Goal: Transaction & Acquisition: Purchase product/service

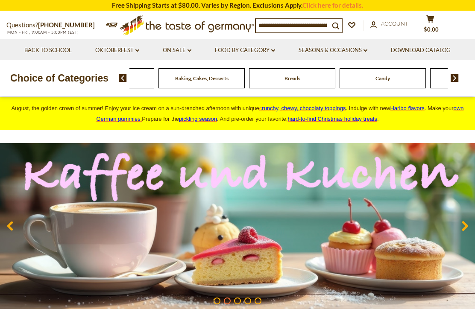
click at [64, 75] on div "Beverages" at bounding box center [20, 78] width 86 height 20
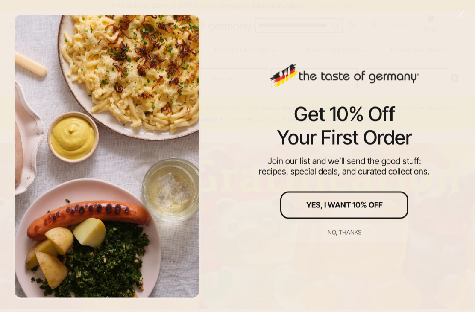
click at [348, 234] on div "No, thanks" at bounding box center [345, 233] width 34 height 6
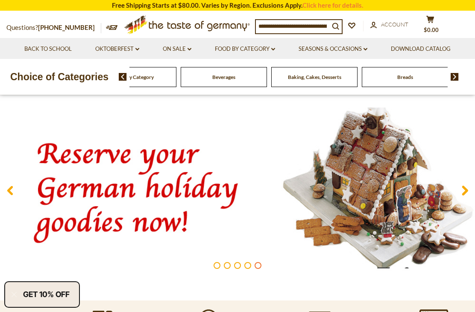
scroll to position [28, 0]
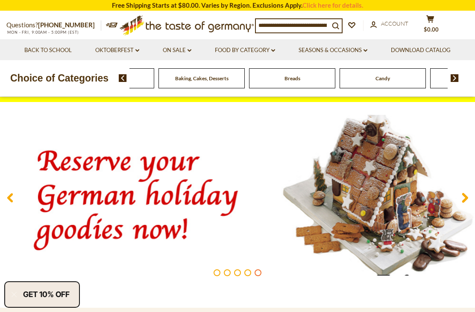
click at [64, 76] on div "Beverages" at bounding box center [20, 78] width 86 height 20
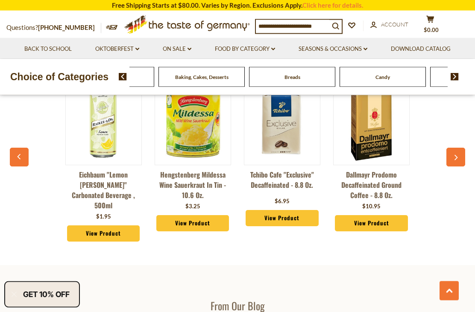
scroll to position [884, 0]
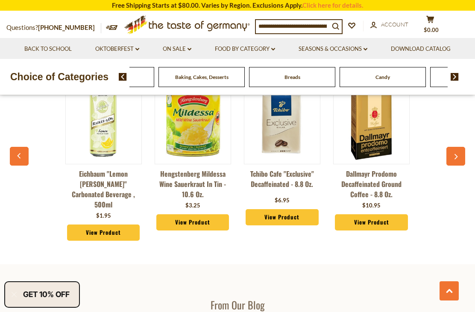
click at [454, 79] on img at bounding box center [455, 77] width 8 height 8
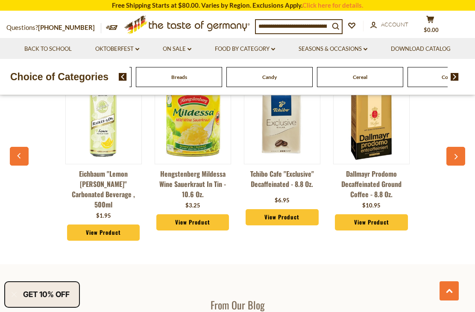
click at [456, 74] on img at bounding box center [455, 77] width 8 height 8
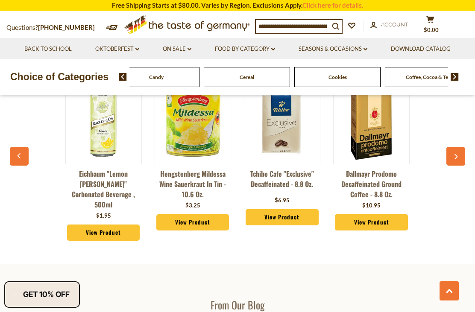
click at [457, 74] on img at bounding box center [455, 77] width 8 height 8
click at [455, 74] on img at bounding box center [455, 77] width 8 height 8
click at [452, 78] on img at bounding box center [455, 77] width 8 height 8
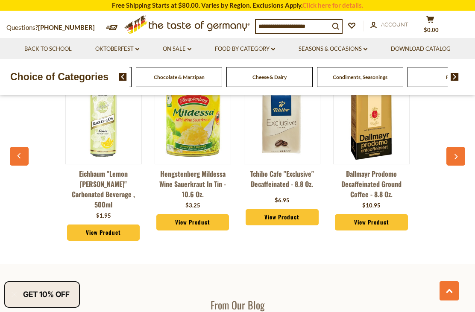
click at [455, 77] on img at bounding box center [455, 77] width 8 height 8
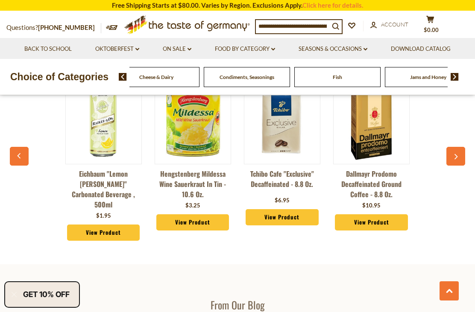
click at [451, 79] on img at bounding box center [455, 77] width 8 height 8
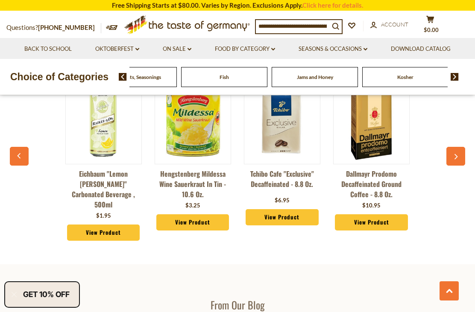
click at [453, 75] on img at bounding box center [455, 77] width 8 height 8
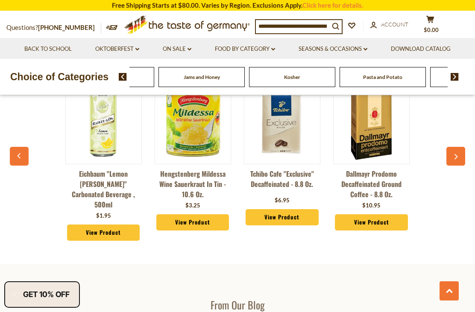
click at [453, 74] on img at bounding box center [455, 77] width 8 height 8
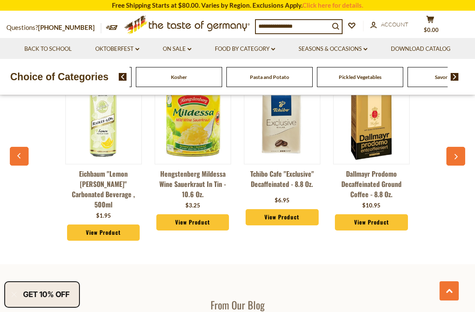
click at [457, 77] on img at bounding box center [455, 77] width 8 height 8
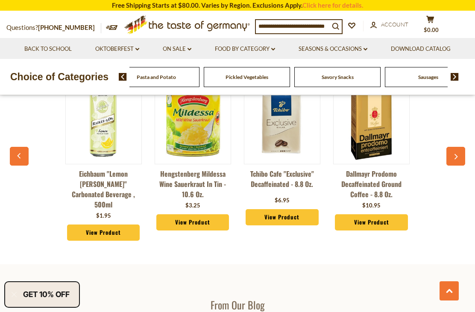
click at [461, 74] on div "Food By Category Beverages Baking, Cakes, Desserts Breads Candy Cereal Cookies …" at bounding box center [297, 77] width 356 height 21
click at [432, 74] on div "Food By Category Beverages Baking, Cakes, Desserts Breads Candy Cereal Cookies …" at bounding box center [289, 77] width 318 height 20
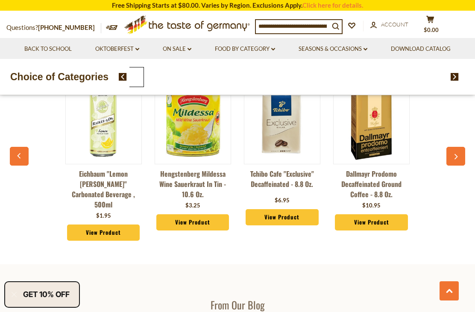
click at [124, 74] on img at bounding box center [123, 77] width 8 height 8
click at [179, 75] on div "Health & Wellness" at bounding box center [133, 77] width 91 height 20
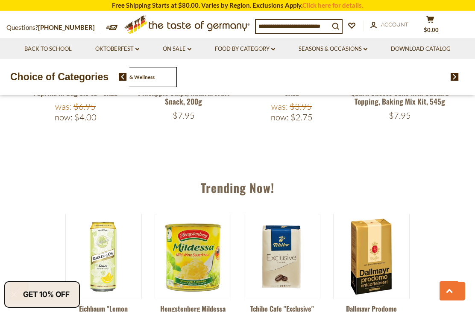
scroll to position [721, 0]
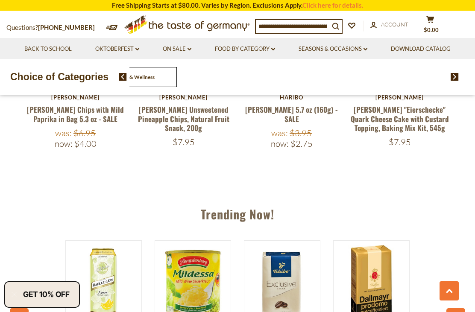
click at [272, 50] on icon "dropdown_arrow" at bounding box center [273, 49] width 4 height 3
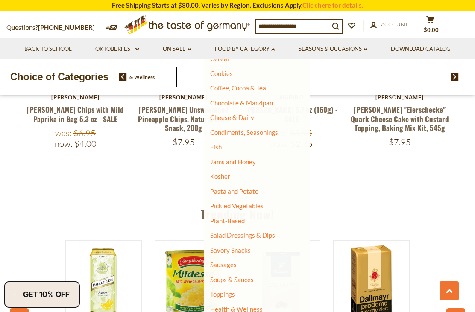
scroll to position [115, 0]
click at [227, 262] on link "Sausages" at bounding box center [223, 266] width 26 height 8
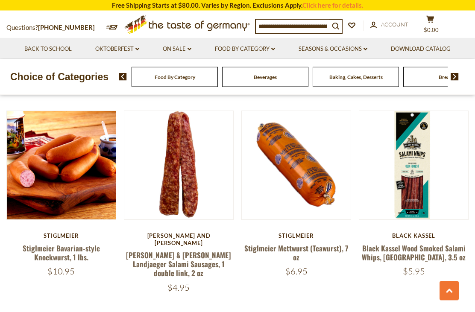
scroll to position [811, 0]
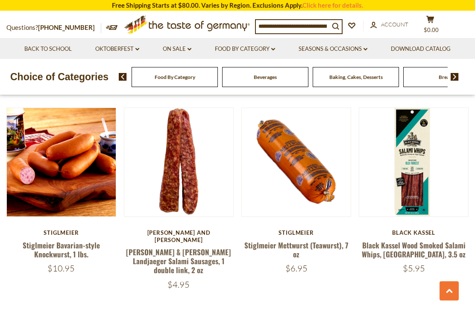
click at [314, 32] on button "Quick View" at bounding box center [297, 21] width 58 height 19
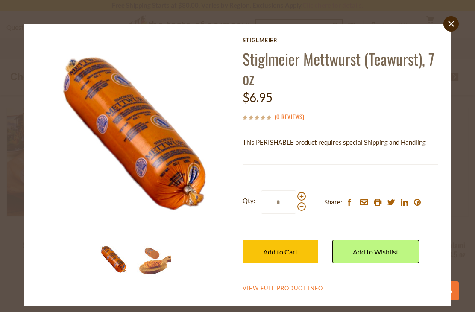
click at [156, 260] on img at bounding box center [154, 260] width 34 height 34
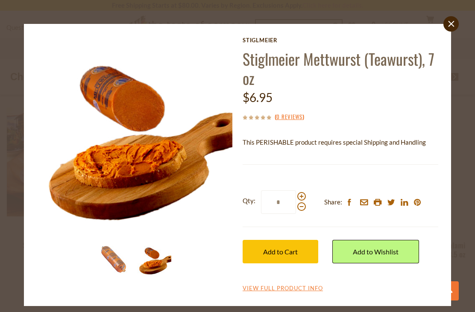
click at [453, 23] on icon "close" at bounding box center [451, 24] width 6 height 6
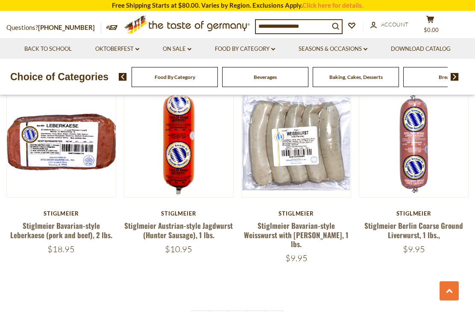
scroll to position [1841, 0]
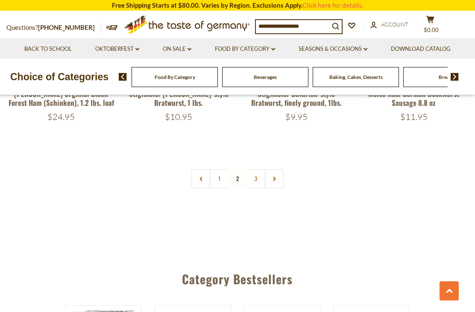
scroll to position [1974, 0]
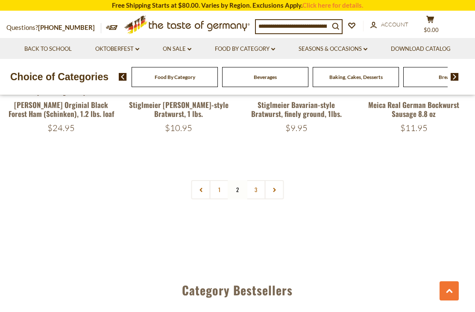
click at [254, 180] on link "3" at bounding box center [256, 189] width 19 height 19
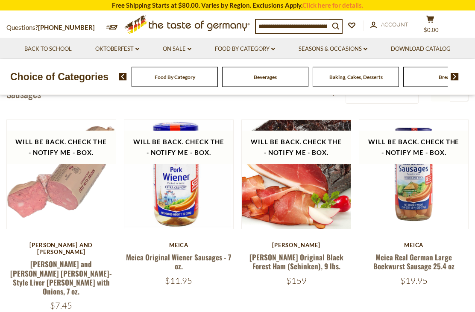
scroll to position [0, 0]
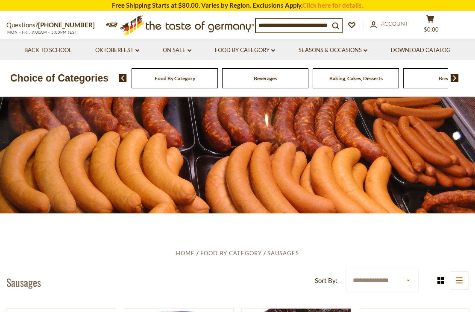
click at [310, 27] on input at bounding box center [293, 25] width 74 height 12
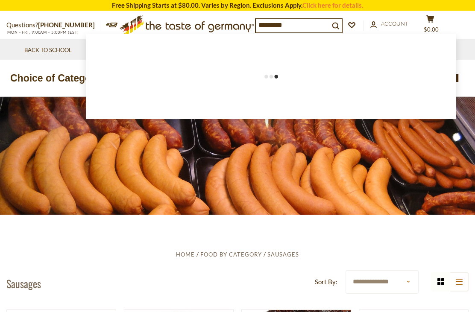
type input "**********"
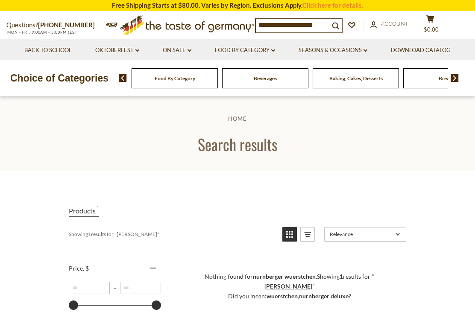
click at [325, 26] on input "**********" at bounding box center [293, 25] width 74 height 12
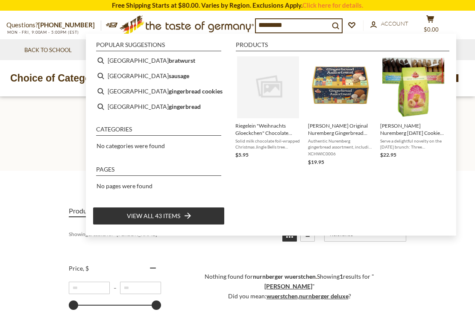
click at [169, 79] on b "sausage" at bounding box center [179, 76] width 21 height 10
type input "**********"
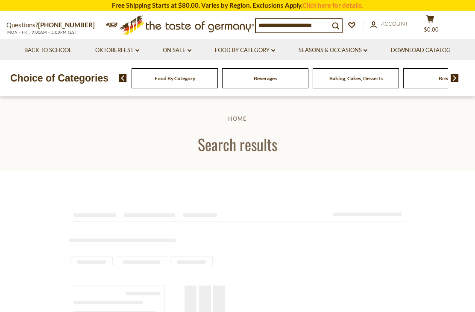
type input "**********"
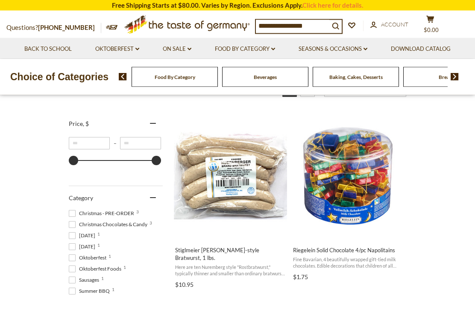
scroll to position [133, 0]
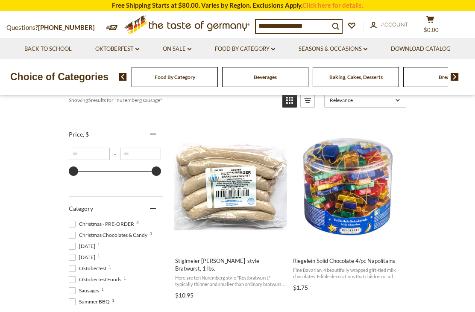
click at [243, 237] on button "View product" at bounding box center [230, 242] width 112 height 18
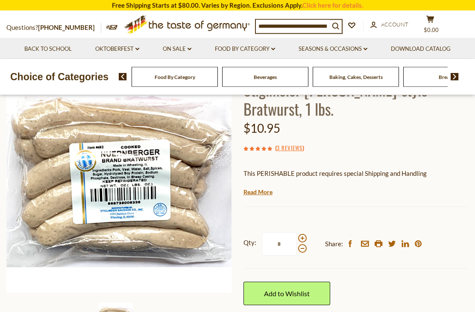
scroll to position [66, 0]
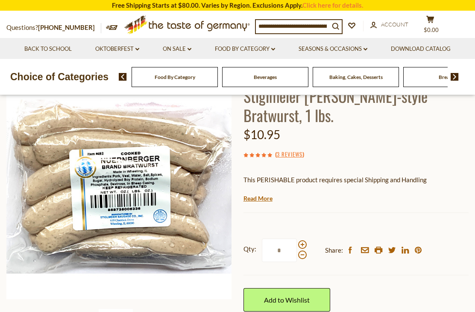
click at [252, 196] on link "Read More" at bounding box center [258, 198] width 29 height 9
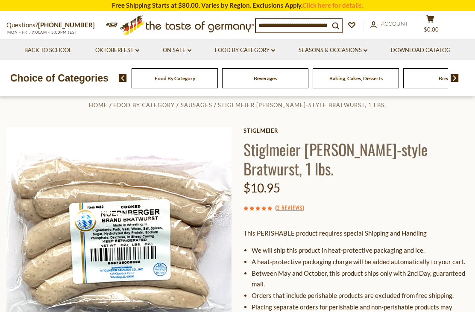
scroll to position [0, 0]
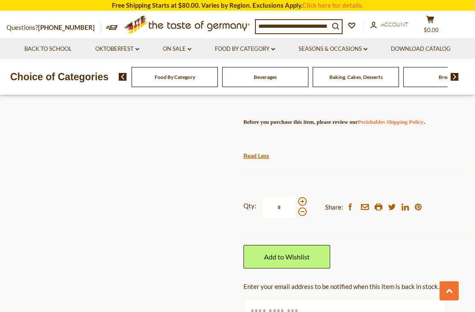
click at [281, 218] on input "*" at bounding box center [279, 208] width 35 height 24
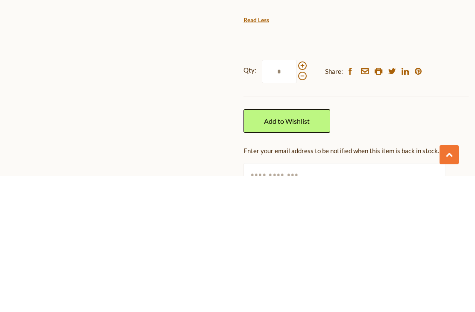
click at [304, 198] on span at bounding box center [302, 202] width 9 height 9
click at [297, 196] on input "*" at bounding box center [279, 208] width 35 height 24
click at [305, 208] on span at bounding box center [302, 212] width 9 height 9
click at [297, 196] on input "*" at bounding box center [279, 208] width 35 height 24
type input "*"
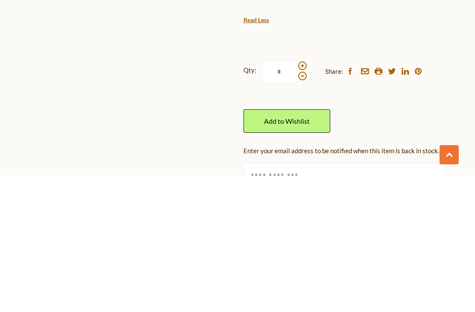
click at [311, 246] on link "Add to Wishlist" at bounding box center [287, 258] width 87 height 24
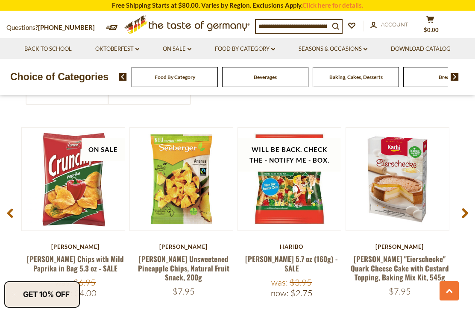
scroll to position [567, 0]
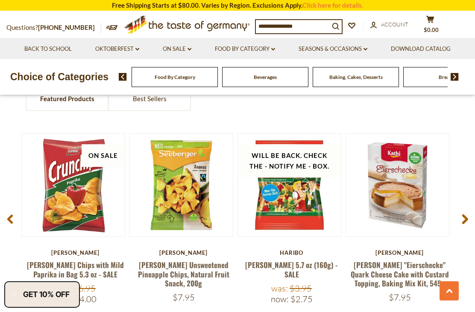
click at [415, 62] on button "Quick View" at bounding box center [398, 52] width 58 height 19
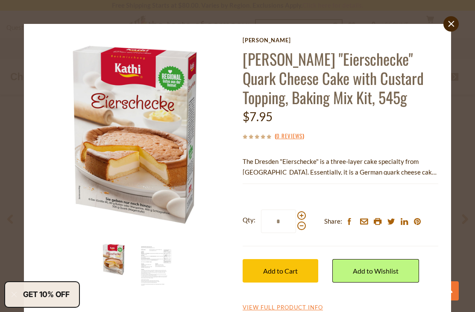
click at [450, 21] on icon "close" at bounding box center [451, 24] width 6 height 6
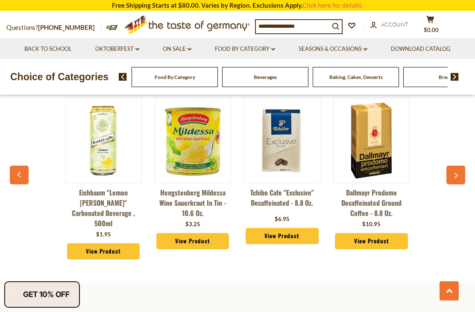
scroll to position [831, 0]
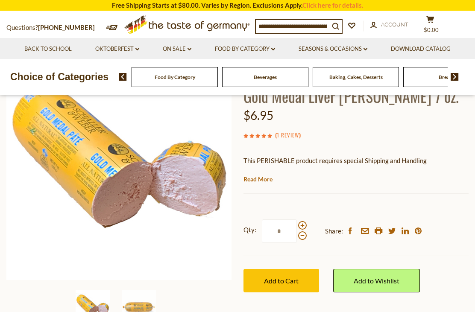
scroll to position [93, 0]
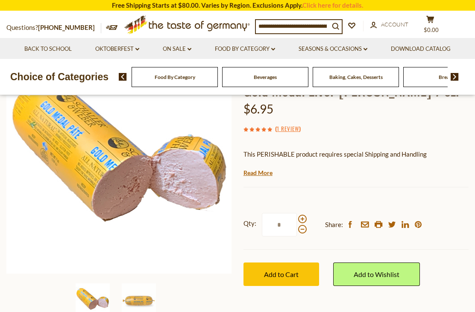
click at [277, 282] on button "Add to Cart" at bounding box center [282, 275] width 76 height 24
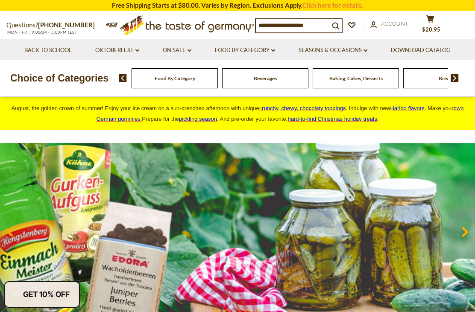
click at [273, 51] on icon "dropdown_arrow" at bounding box center [273, 50] width 4 height 3
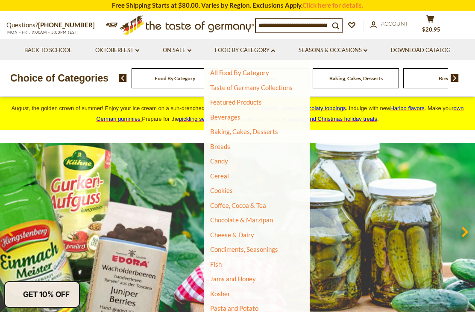
click at [260, 73] on link "All Food By Category" at bounding box center [239, 73] width 59 height 8
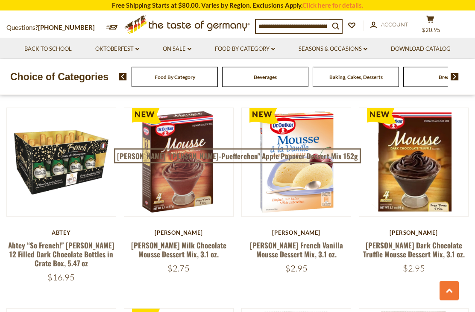
scroll to position [483, 0]
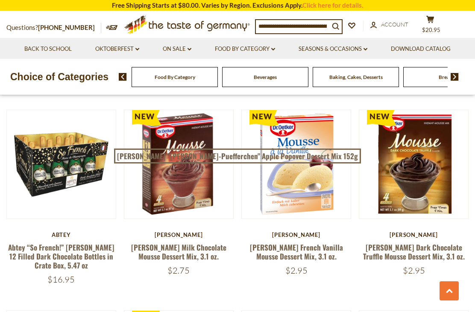
click at [302, 250] on link "[PERSON_NAME] French Vanilla Mousse Dessert Mix, 3.1 oz." at bounding box center [296, 252] width 93 height 20
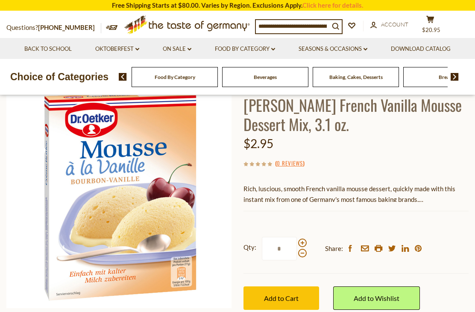
click at [289, 297] on span "Add to Cart" at bounding box center [281, 298] width 35 height 8
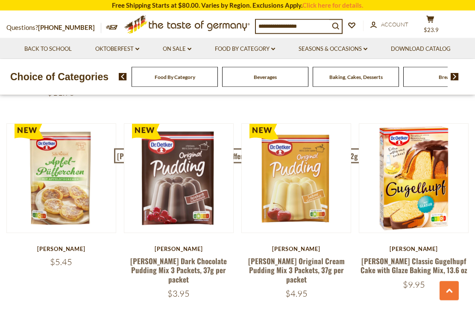
scroll to position [1678, 0]
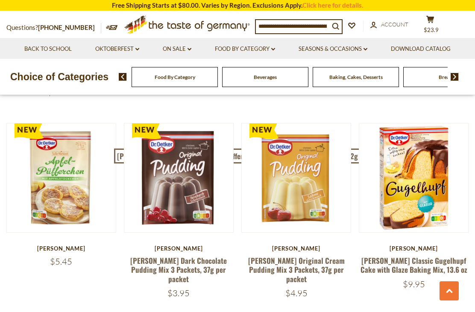
click at [114, 164] on link "[PERSON_NAME] "[PERSON_NAME]-Puefferchen" Apple Popover Dessert Mix 152g" at bounding box center [237, 156] width 247 height 15
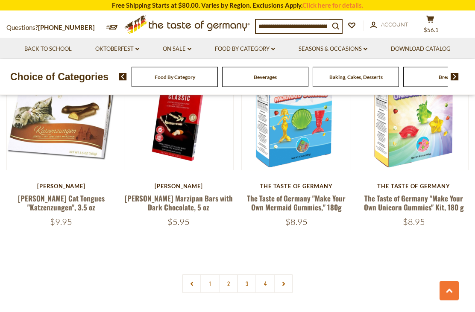
scroll to position [1741, 0]
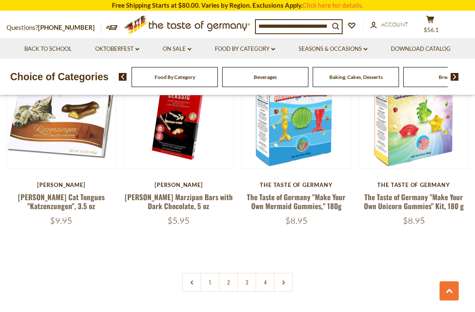
click at [245, 273] on link "3" at bounding box center [246, 282] width 19 height 19
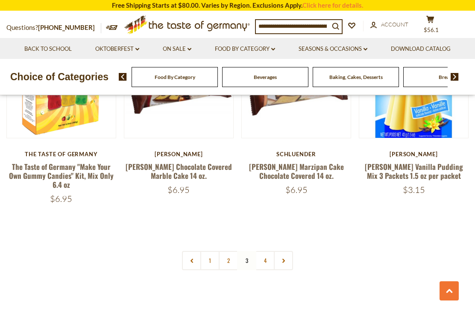
scroll to position [1758, 0]
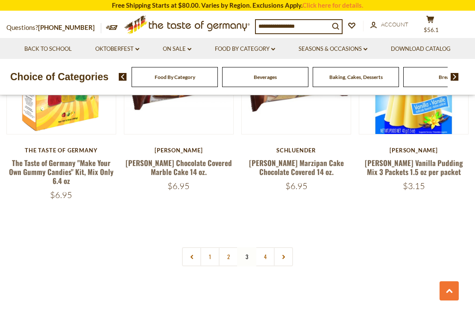
click at [263, 247] on link "4" at bounding box center [265, 256] width 19 height 19
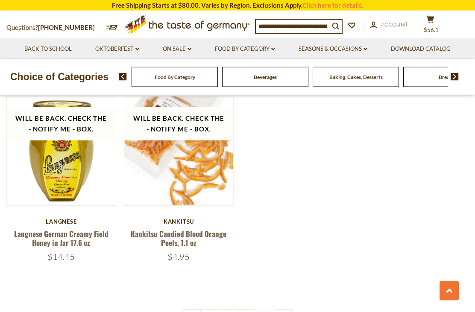
scroll to position [1099, 0]
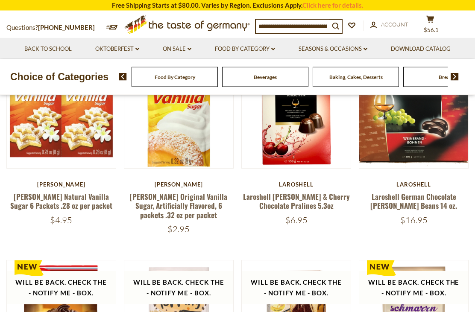
scroll to position [128, 0]
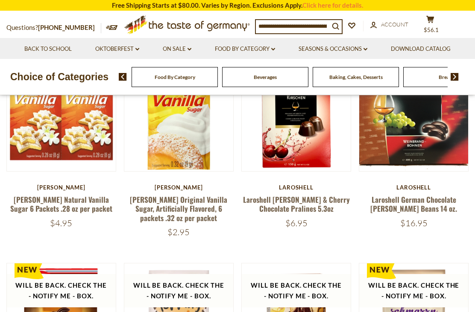
click at [272, 51] on link "Food By Category dropdown_arrow" at bounding box center [245, 48] width 60 height 9
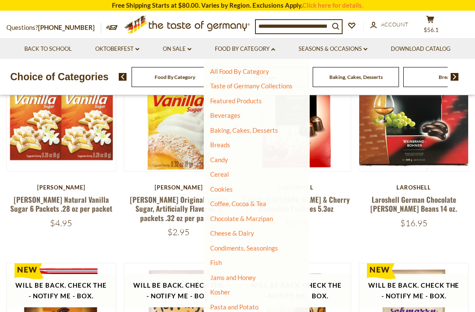
click at [221, 171] on link "Cereal" at bounding box center [219, 175] width 19 height 8
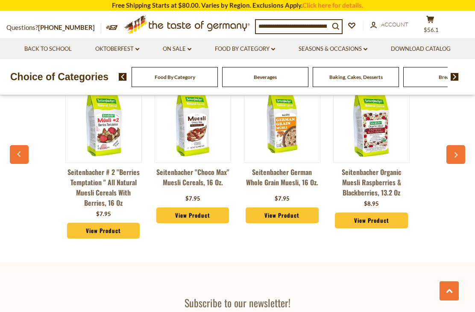
click at [275, 49] on icon "dropdown_arrow" at bounding box center [273, 49] width 4 height 3
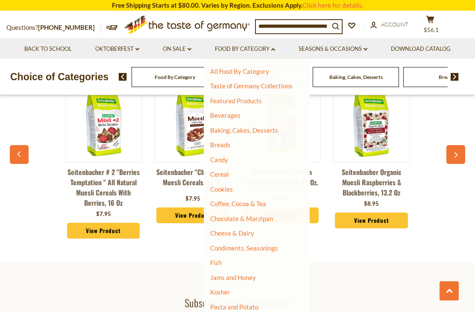
click at [221, 145] on link "Breads" at bounding box center [220, 145] width 20 height 8
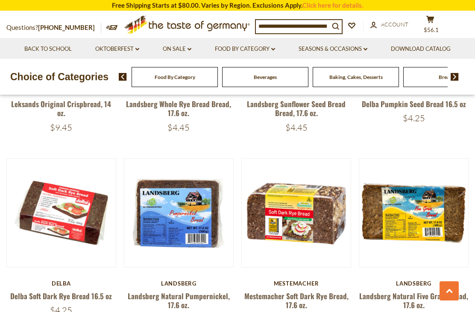
scroll to position [350, 0]
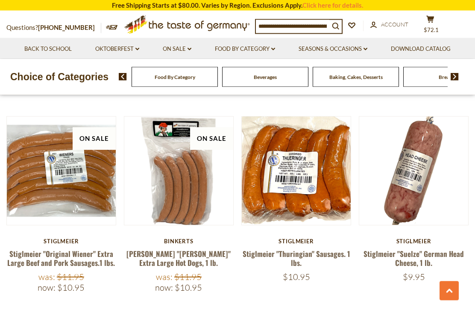
scroll to position [1009, 0]
click at [291, 249] on link "Stiglmeier "Thuringian" Sausages. 1 lbs." at bounding box center [297, 259] width 108 height 20
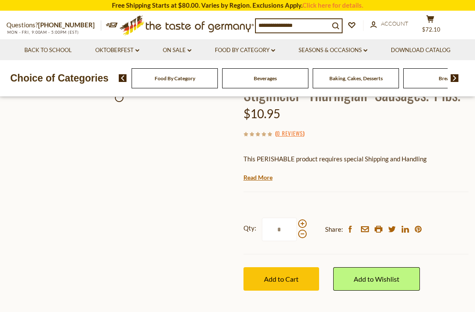
scroll to position [69, 0]
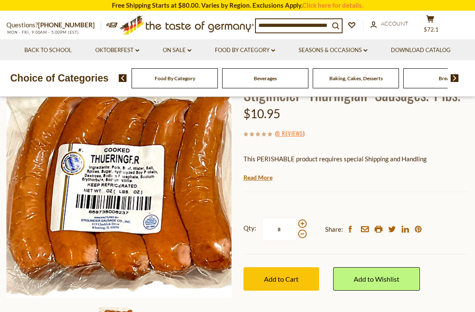
click at [285, 280] on span "Add to Cart" at bounding box center [281, 279] width 35 height 8
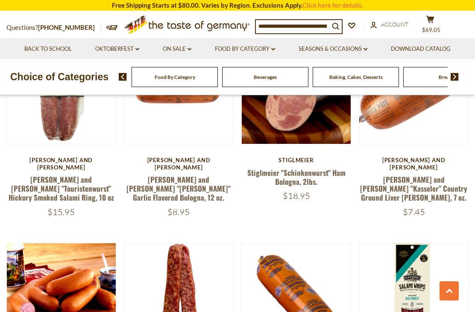
scroll to position [709, 0]
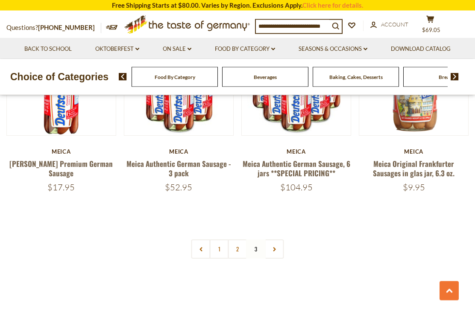
scroll to position [498, 0]
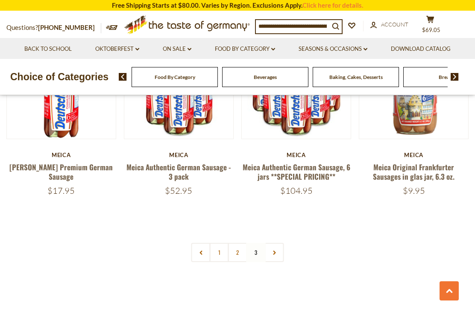
click at [235, 243] on link "2" at bounding box center [237, 252] width 19 height 19
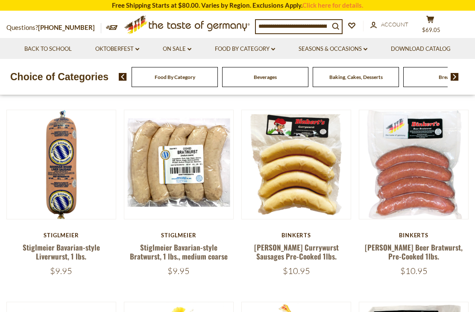
scroll to position [199, 0]
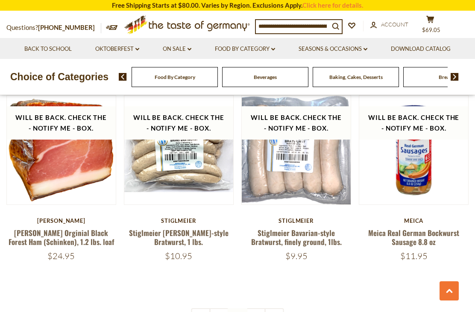
click at [220, 309] on link "1" at bounding box center [219, 318] width 19 height 19
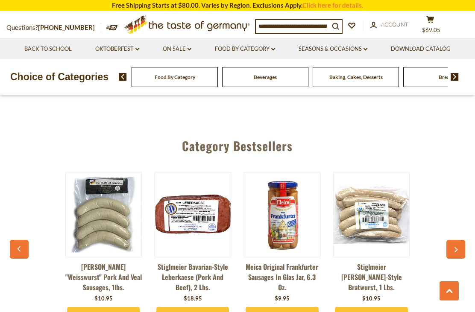
scroll to position [2114, 0]
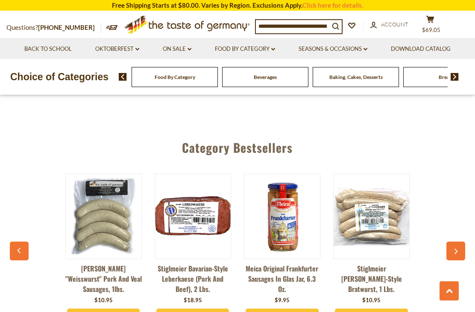
click at [369, 264] on link "Stiglmeier [PERSON_NAME]-style Bratwurst, 1 lbs." at bounding box center [371, 279] width 77 height 31
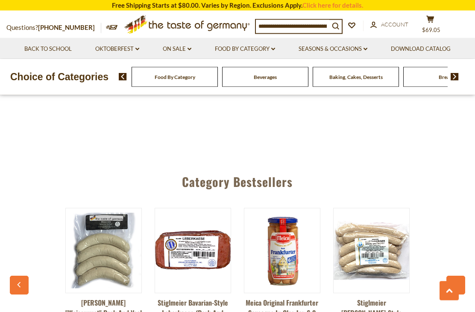
scroll to position [2080, 0]
click at [460, 276] on button "button" at bounding box center [456, 285] width 19 height 19
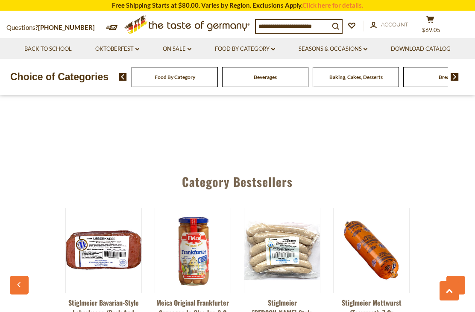
click at [458, 276] on button "button" at bounding box center [456, 285] width 19 height 19
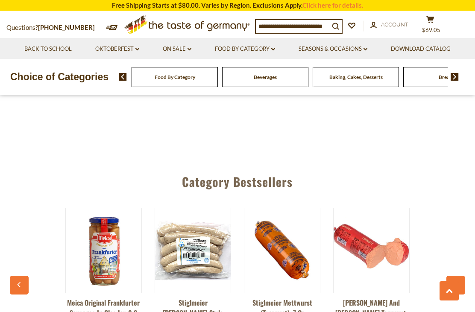
click at [459, 276] on button "button" at bounding box center [456, 285] width 19 height 19
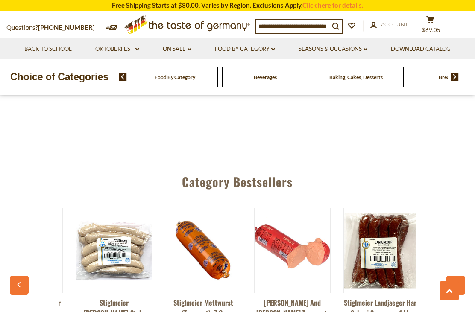
scroll to position [0, 268]
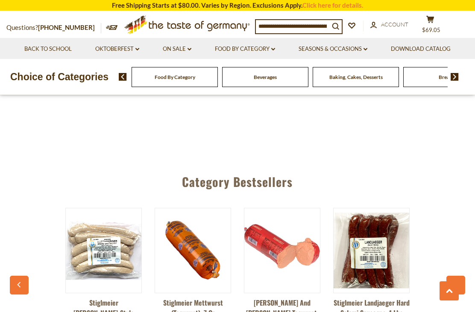
click at [456, 283] on icon "button" at bounding box center [456, 286] width 3 height 6
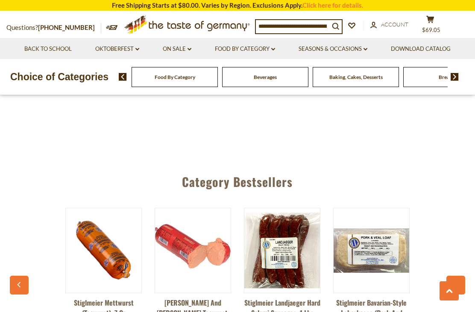
click at [458, 276] on button "button" at bounding box center [456, 285] width 19 height 19
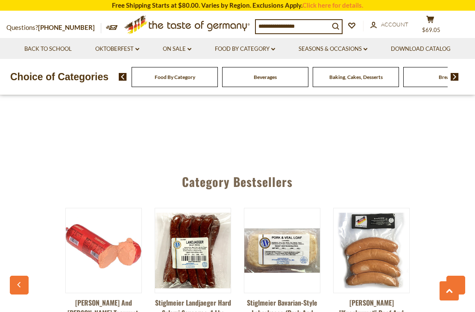
click at [459, 276] on button "button" at bounding box center [456, 285] width 19 height 19
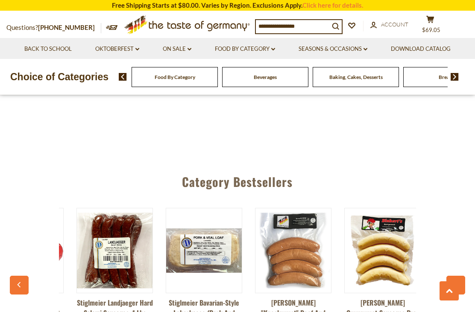
click at [459, 276] on button "button" at bounding box center [456, 285] width 19 height 19
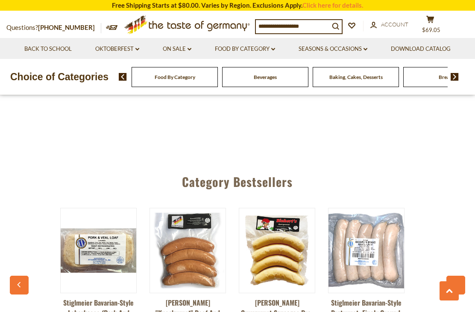
click at [459, 276] on button "button" at bounding box center [456, 285] width 19 height 19
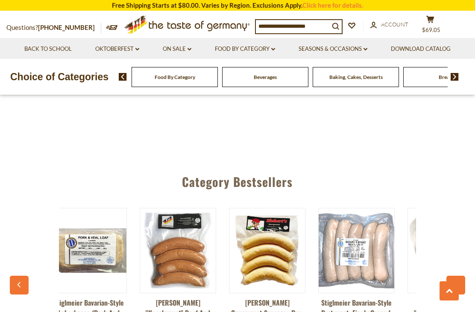
scroll to position [0, 712]
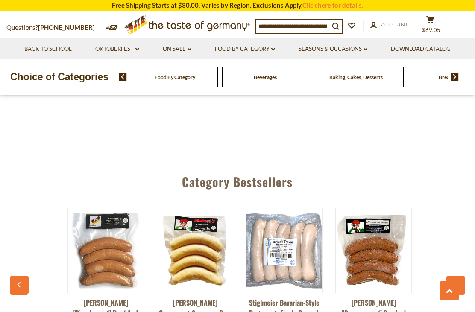
click at [16, 276] on button "button" at bounding box center [19, 285] width 19 height 19
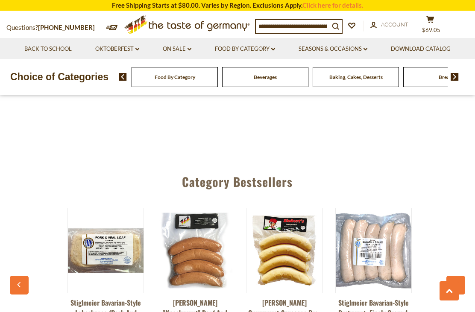
click at [20, 282] on icon "button" at bounding box center [20, 285] width 6 height 6
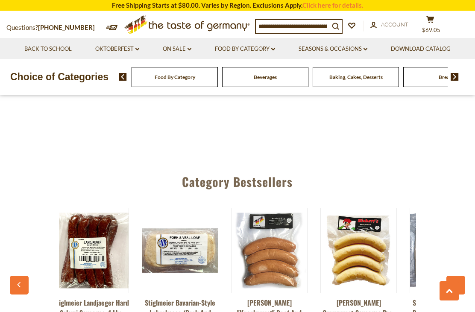
click at [24, 276] on button "button" at bounding box center [19, 285] width 19 height 19
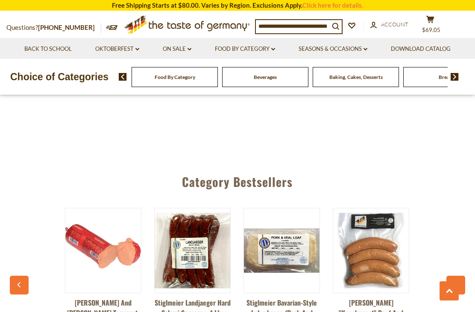
click at [26, 276] on button "button" at bounding box center [19, 285] width 19 height 19
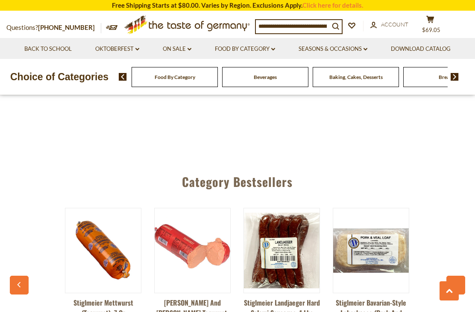
click at [28, 276] on button "button" at bounding box center [19, 285] width 19 height 19
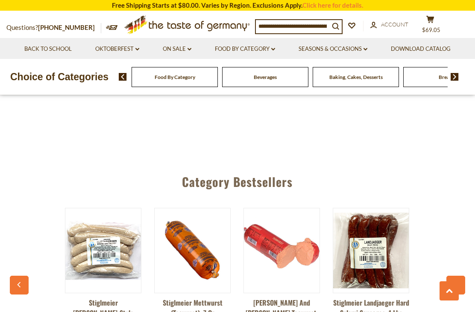
click at [27, 276] on button "button" at bounding box center [19, 285] width 19 height 19
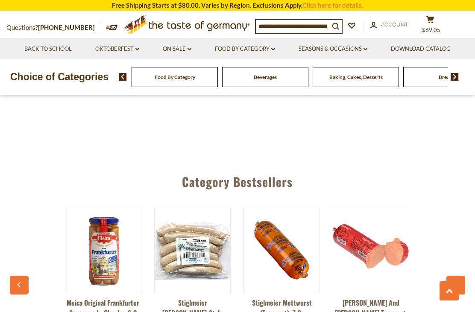
click at [20, 276] on button "button" at bounding box center [19, 285] width 19 height 19
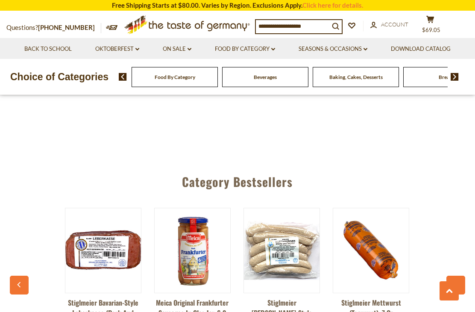
click at [16, 276] on button "button" at bounding box center [19, 285] width 19 height 19
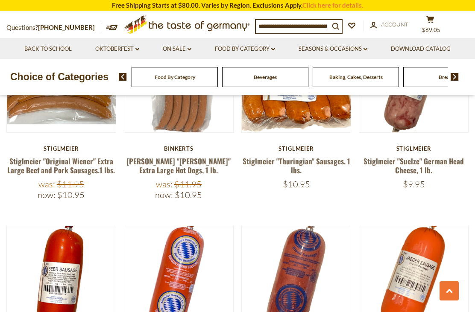
scroll to position [1099, 0]
